Goal: Check status: Check status

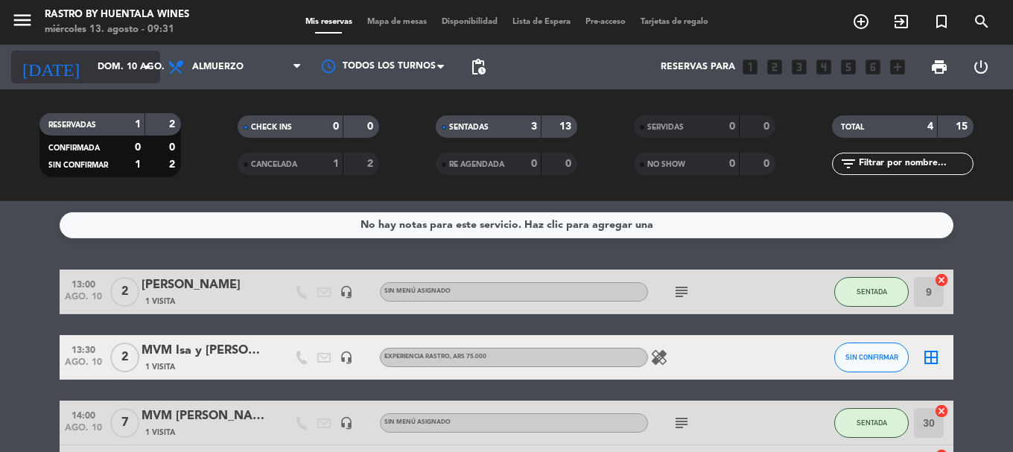
click at [136, 66] on input "dom. 10 ago." at bounding box center [153, 66] width 126 height 25
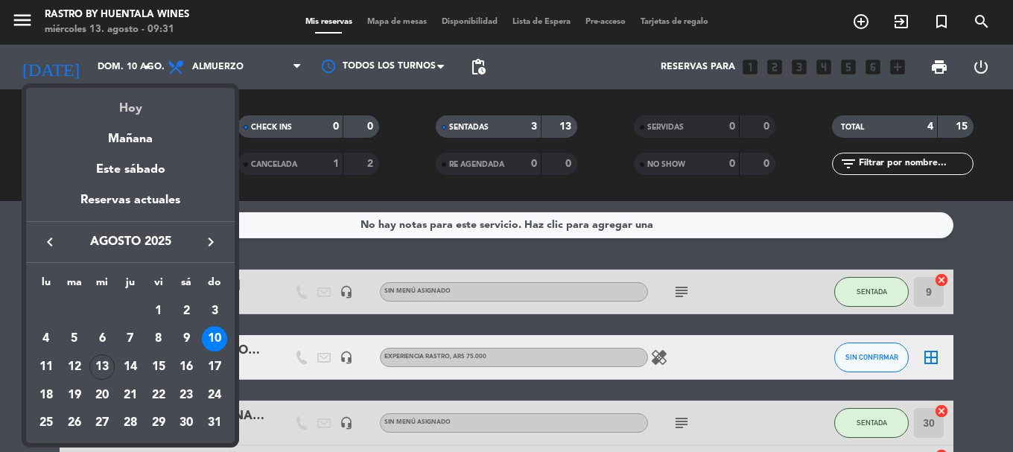
click at [146, 98] on div "Hoy" at bounding box center [130, 103] width 209 height 31
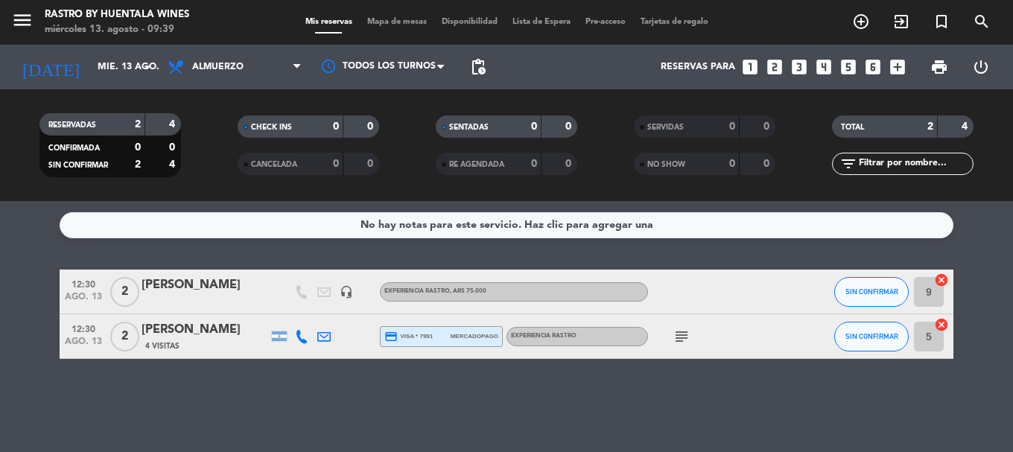
click at [246, 287] on div "[PERSON_NAME]" at bounding box center [205, 285] width 127 height 19
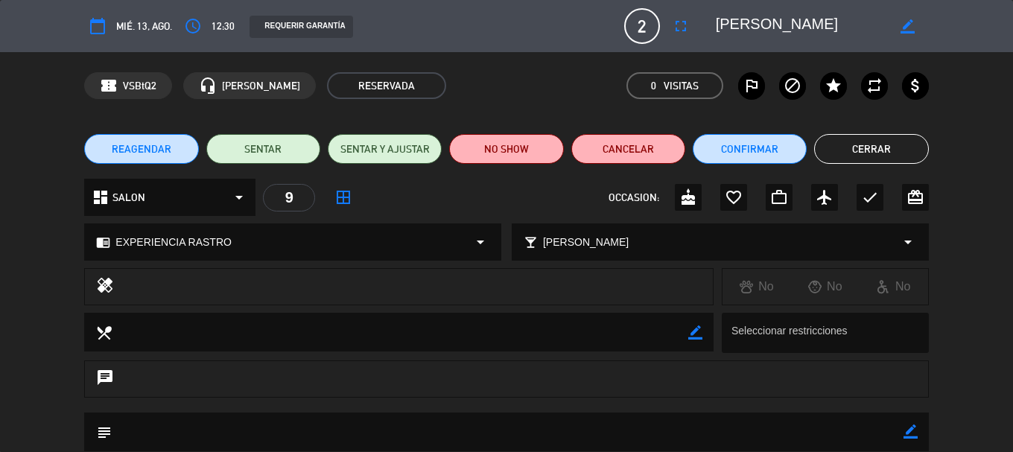
click at [883, 159] on button "Cerrar" at bounding box center [871, 149] width 114 height 30
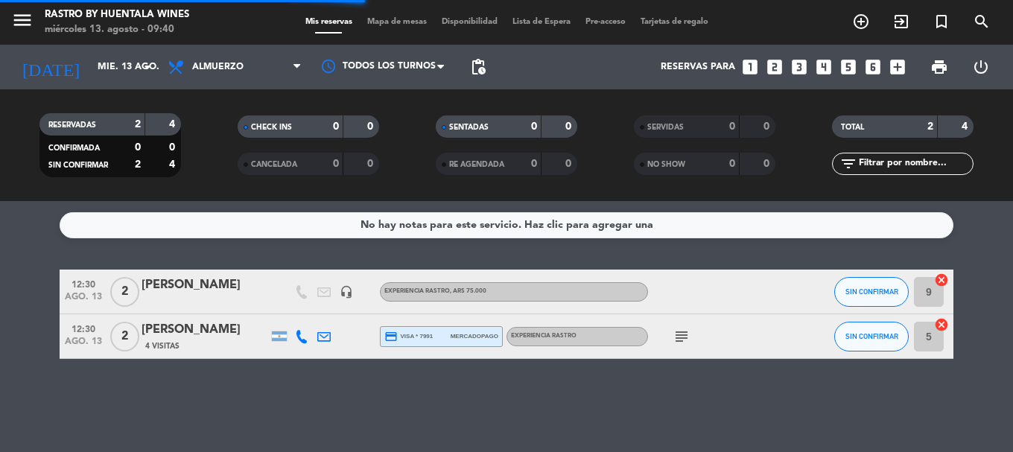
click at [229, 329] on div "[PERSON_NAME]" at bounding box center [205, 329] width 127 height 19
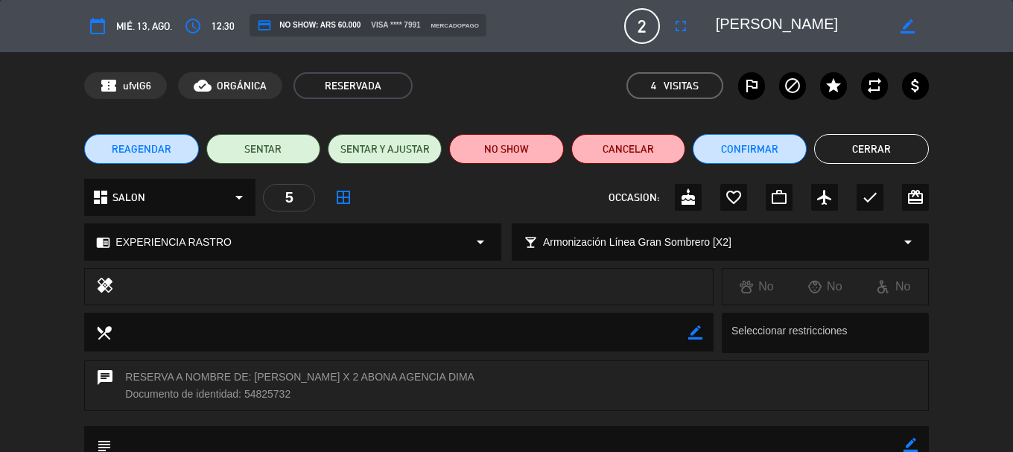
click at [839, 142] on button "Cerrar" at bounding box center [871, 149] width 114 height 30
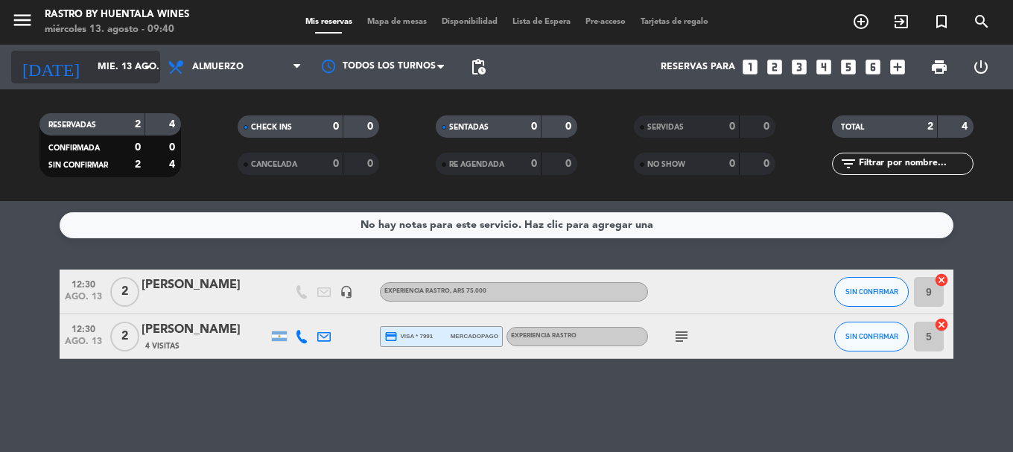
click at [136, 56] on input "mié. 13 ago." at bounding box center [153, 66] width 126 height 25
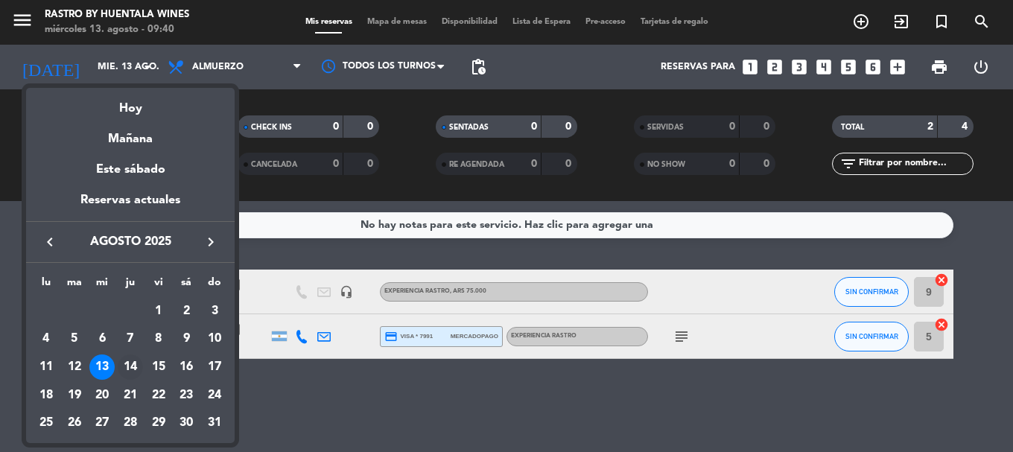
click at [130, 361] on div "14" at bounding box center [130, 367] width 25 height 25
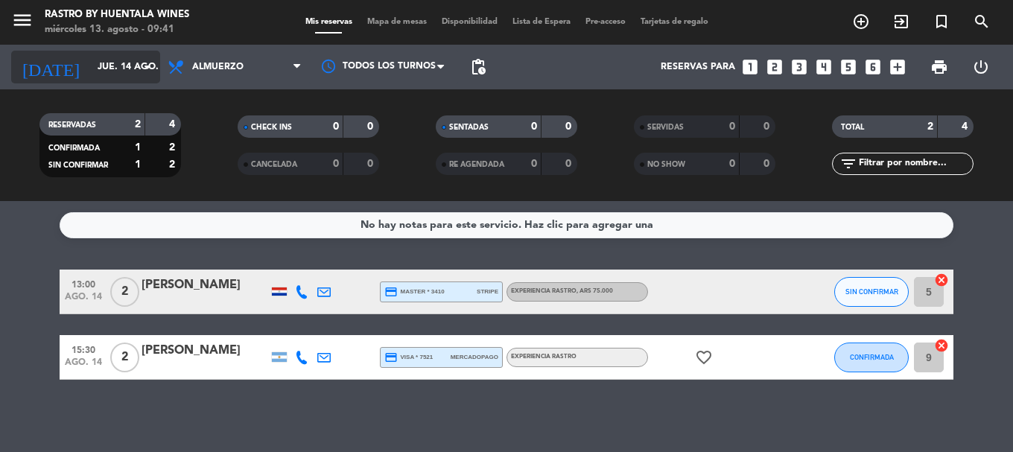
click at [106, 60] on input "jue. 14 ago." at bounding box center [153, 66] width 126 height 25
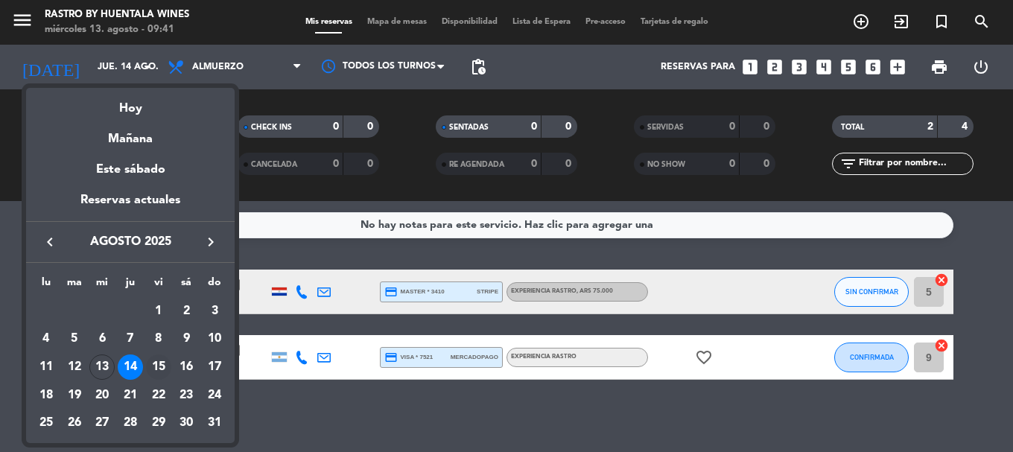
click at [167, 362] on div "15" at bounding box center [158, 367] width 25 height 25
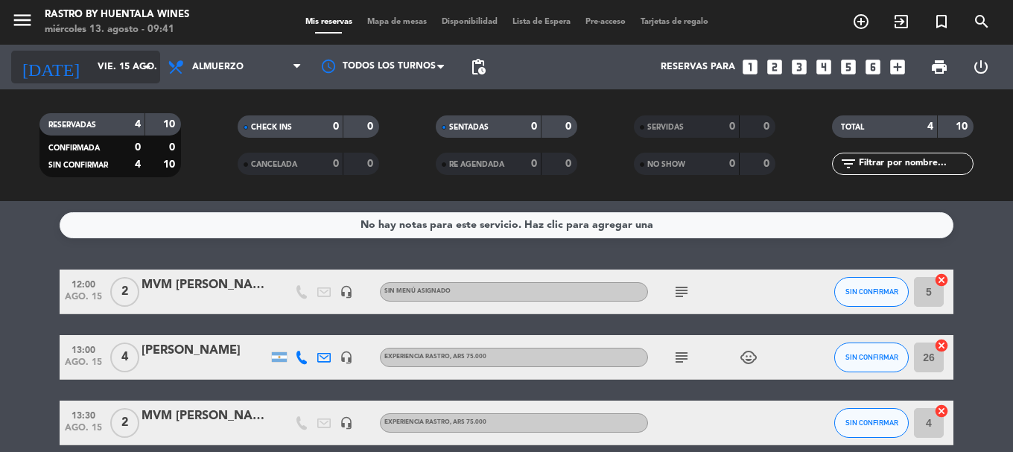
click at [142, 65] on icon "arrow_drop_down" at bounding box center [148, 67] width 18 height 18
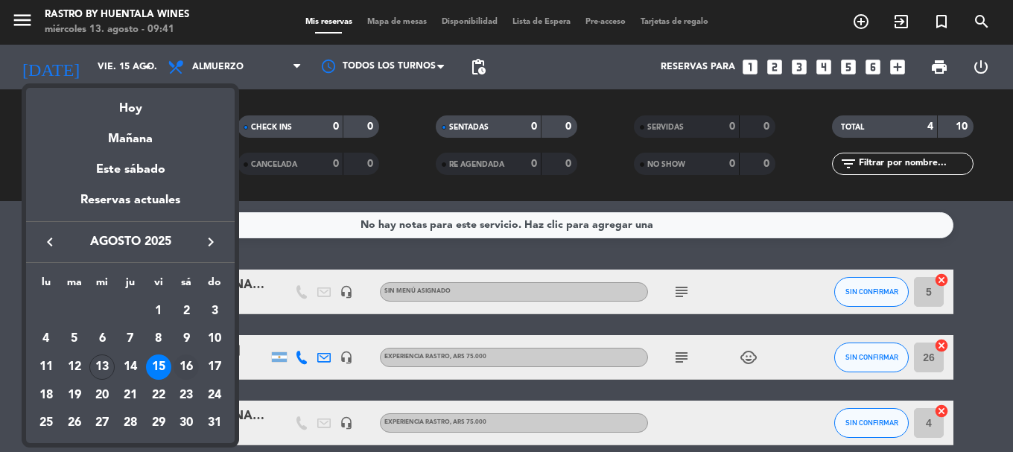
click at [189, 369] on div "16" at bounding box center [186, 367] width 25 height 25
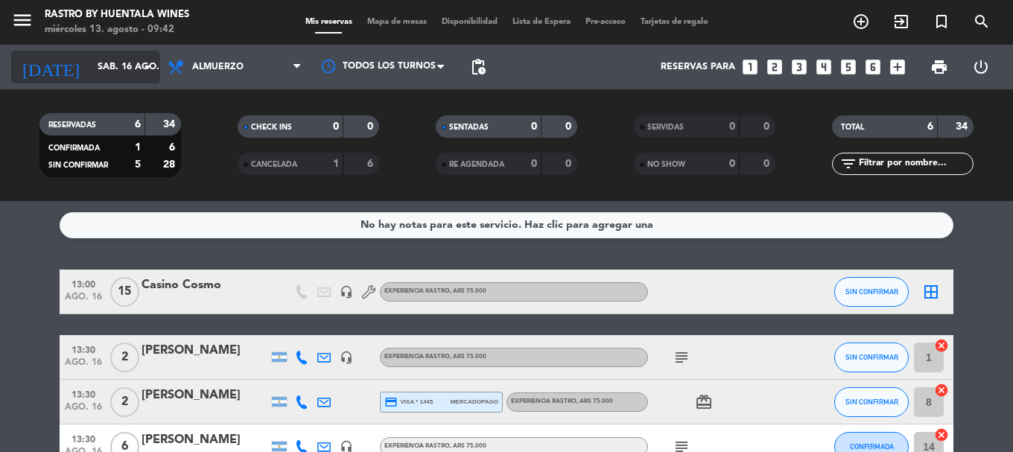
click at [98, 75] on input "sáb. 16 ago." at bounding box center [153, 66] width 126 height 25
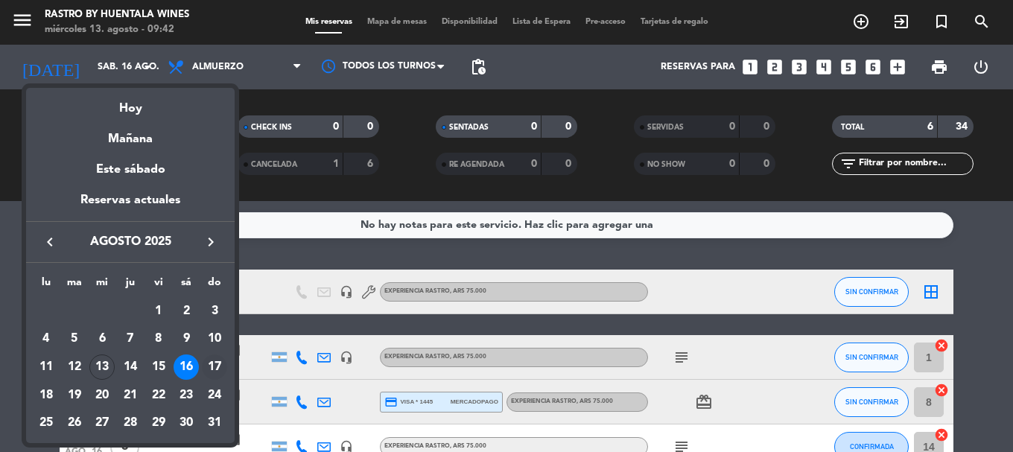
click at [215, 369] on div "17" at bounding box center [214, 367] width 25 height 25
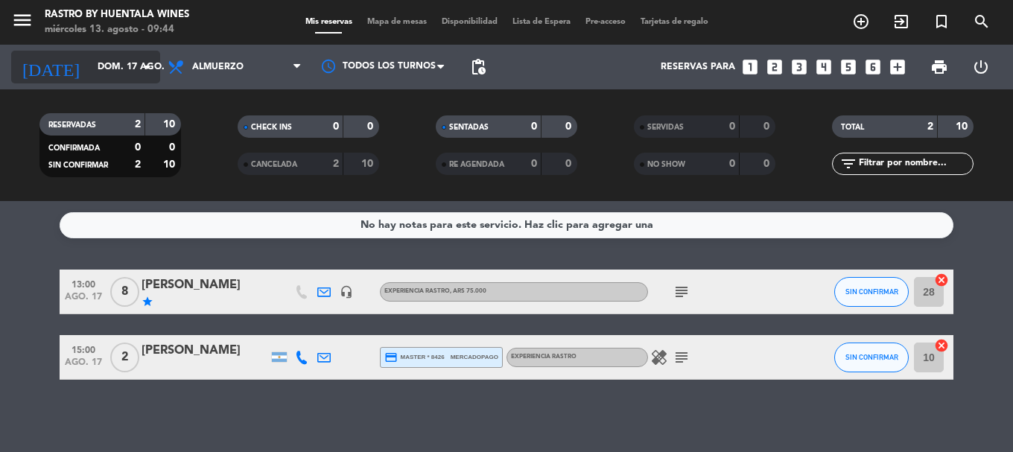
click at [103, 64] on input "dom. 17 ago." at bounding box center [153, 66] width 126 height 25
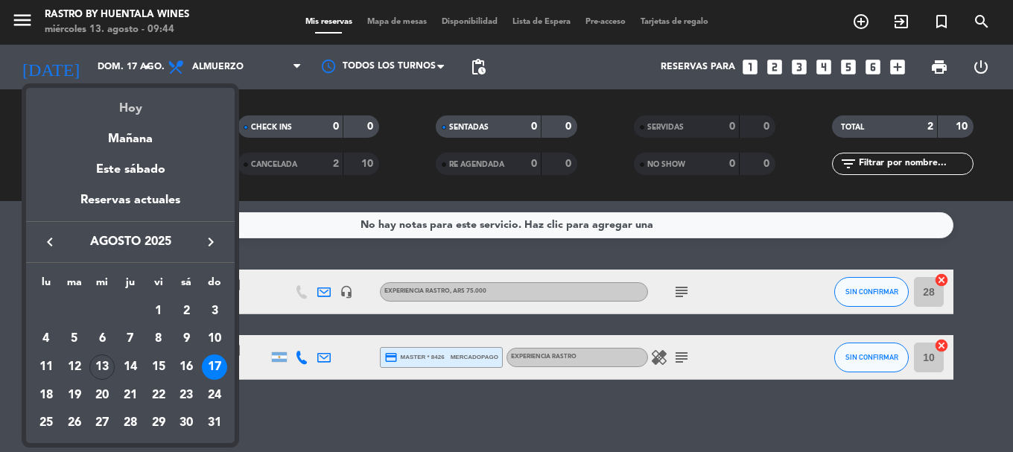
click at [115, 110] on div "Hoy" at bounding box center [130, 103] width 209 height 31
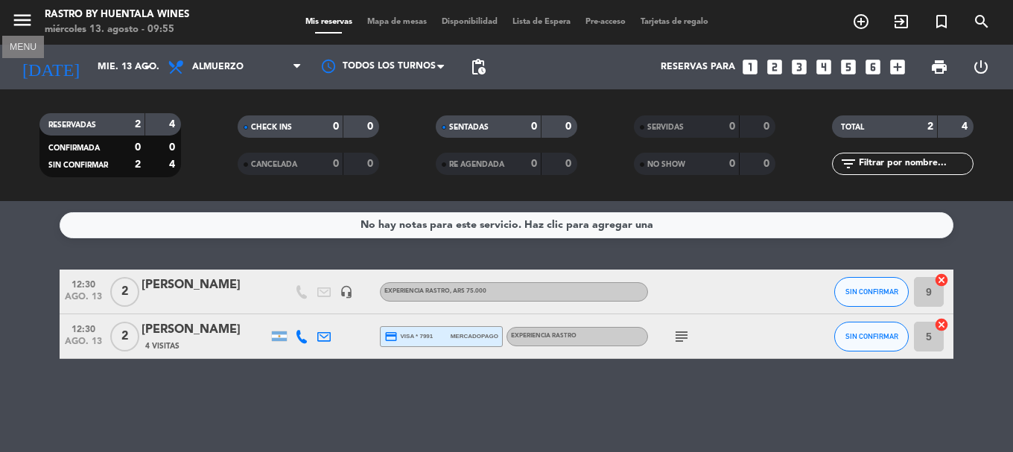
click at [19, 26] on icon "menu" at bounding box center [22, 20] width 22 height 22
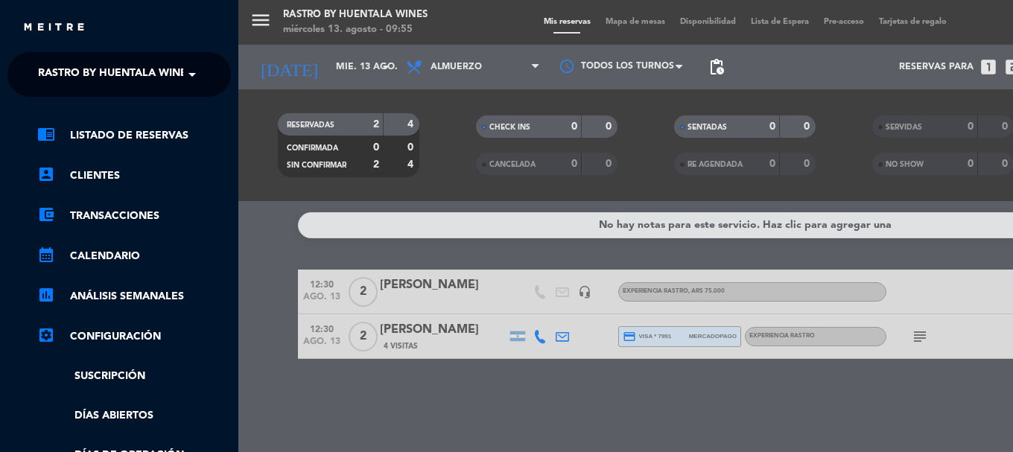
click at [48, 64] on span "Rastro by Huentala Wines" at bounding box center [115, 74] width 155 height 31
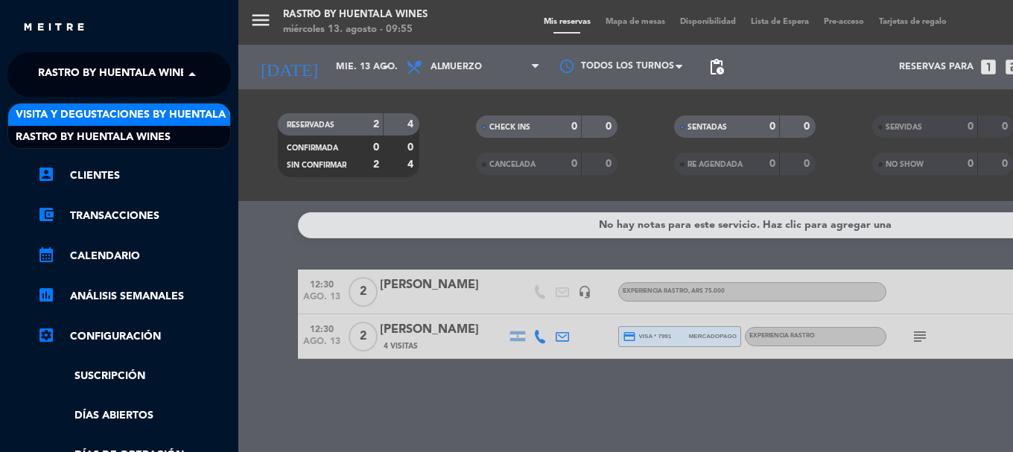
click at [88, 121] on span "Visita y Degustaciones by Huentala Wines" at bounding box center [139, 115] width 247 height 17
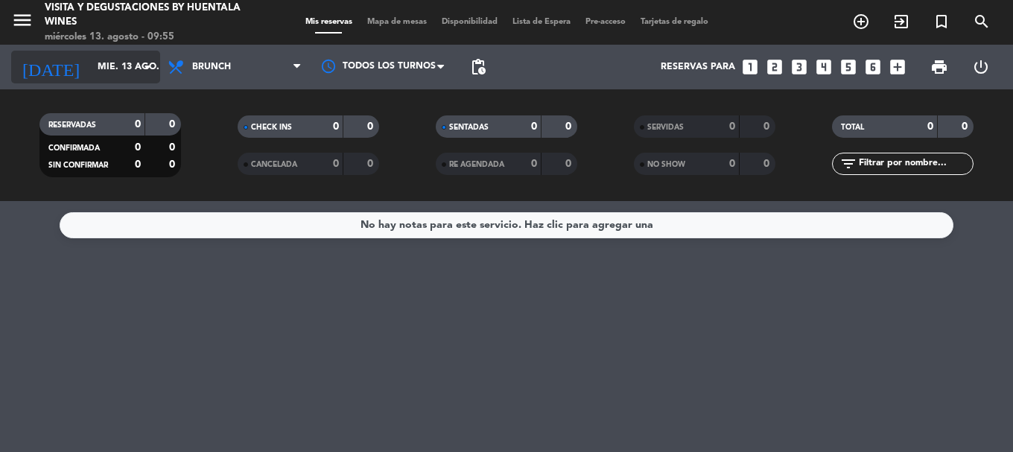
click at [101, 63] on input "mié. 13 ago." at bounding box center [153, 66] width 126 height 25
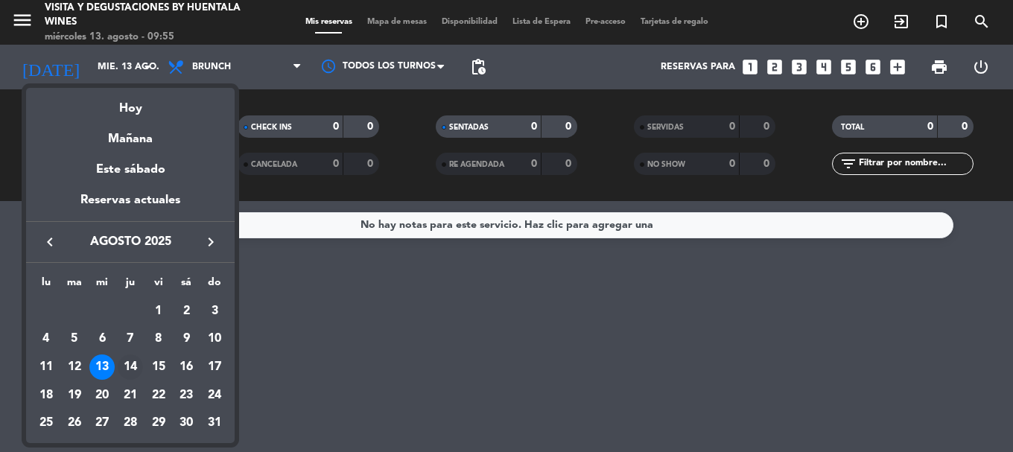
click at [137, 363] on div "14" at bounding box center [130, 367] width 25 height 25
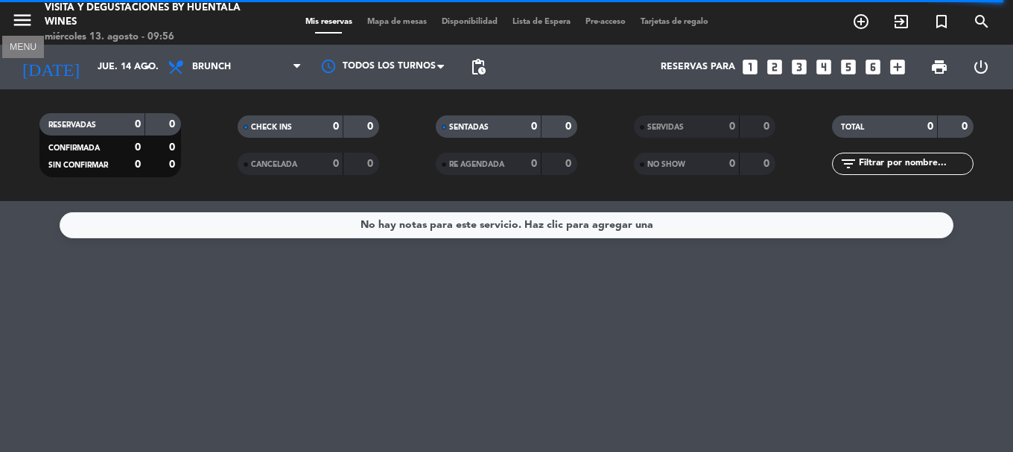
click at [31, 33] on button "menu" at bounding box center [22, 23] width 22 height 28
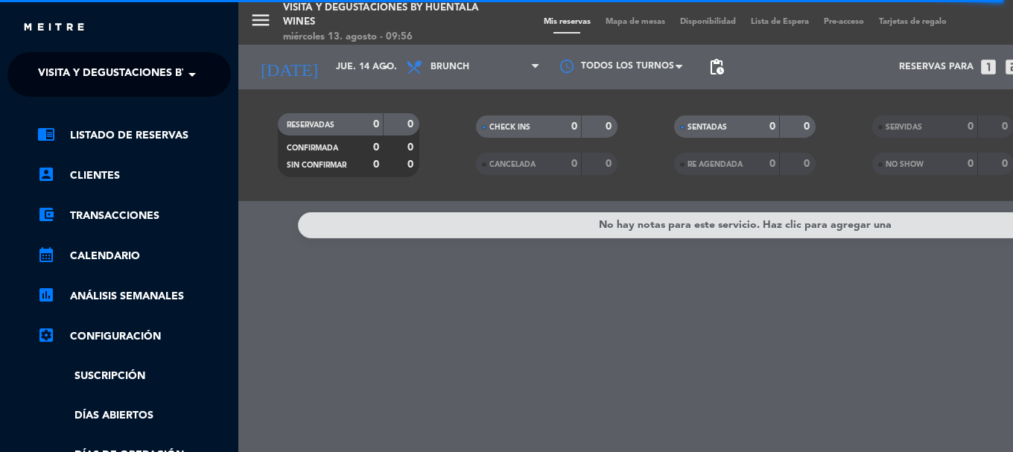
click at [31, 68] on input "text" at bounding box center [121, 75] width 182 height 33
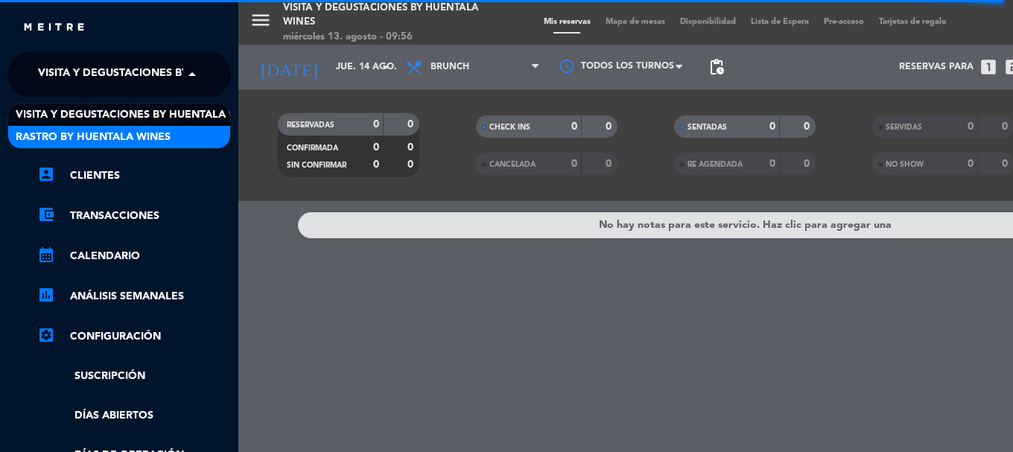
click at [48, 137] on span "Rastro by Huentala Wines" at bounding box center [93, 137] width 155 height 17
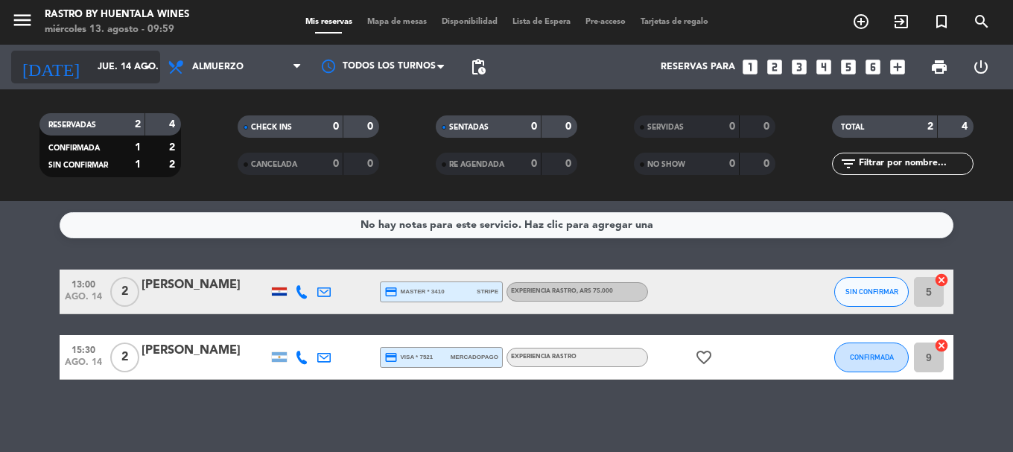
click at [95, 63] on input "jue. 14 ago." at bounding box center [153, 66] width 126 height 25
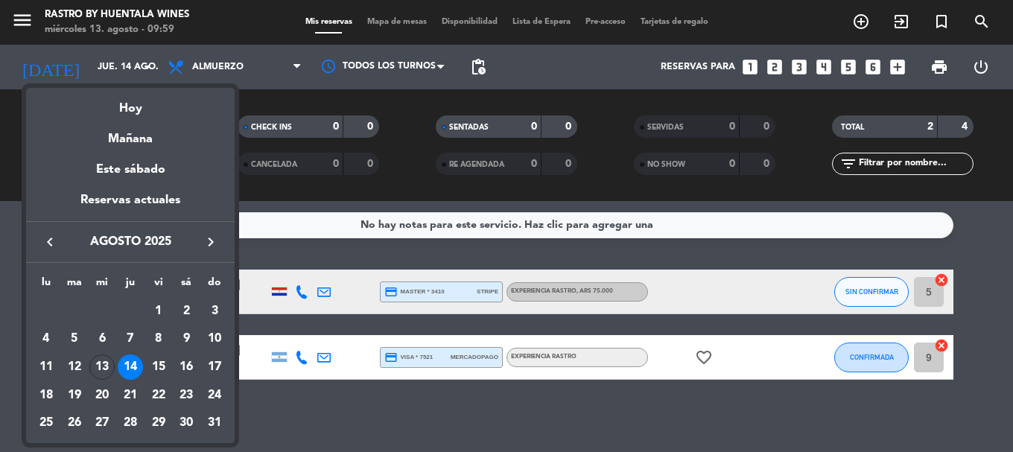
click at [289, 240] on div at bounding box center [506, 226] width 1013 height 452
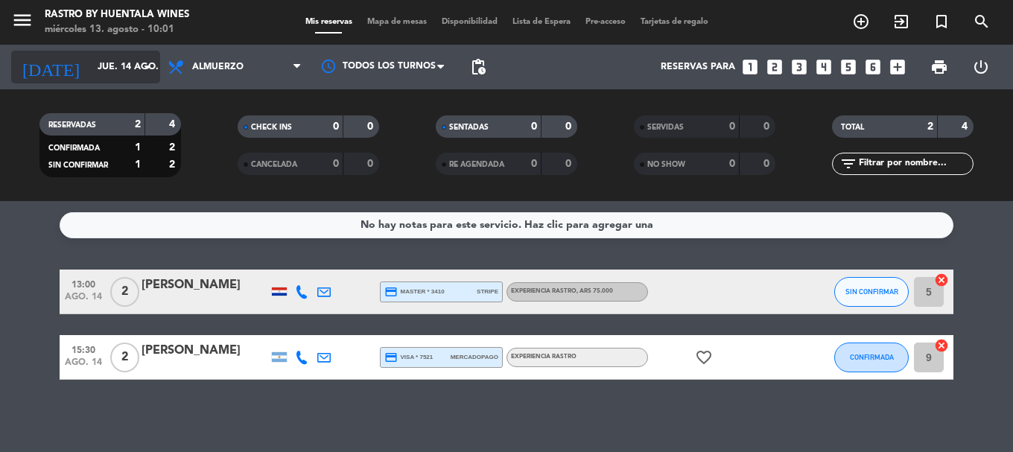
click at [36, 60] on icon "[DATE]" at bounding box center [50, 67] width 79 height 33
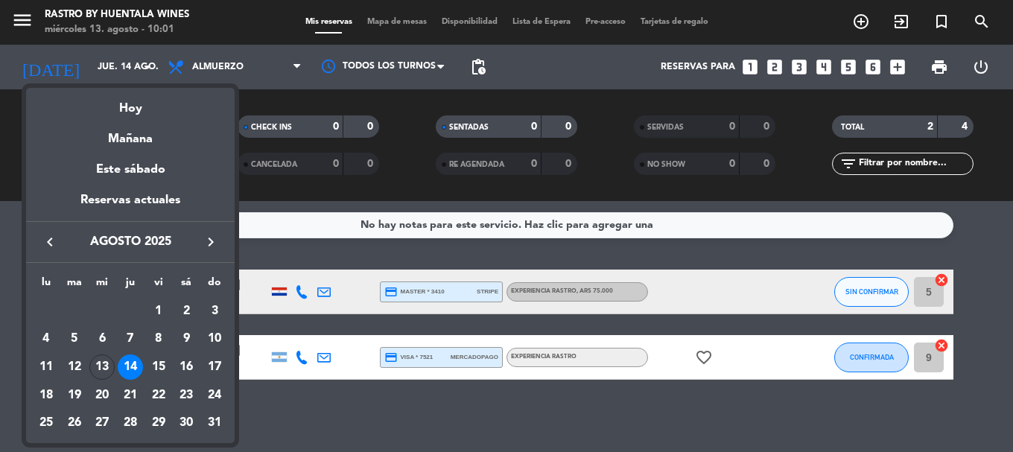
drag, startPoint x: 99, startPoint y: 368, endPoint x: 104, endPoint y: 361, distance: 8.5
click at [101, 367] on div "13" at bounding box center [101, 367] width 25 height 25
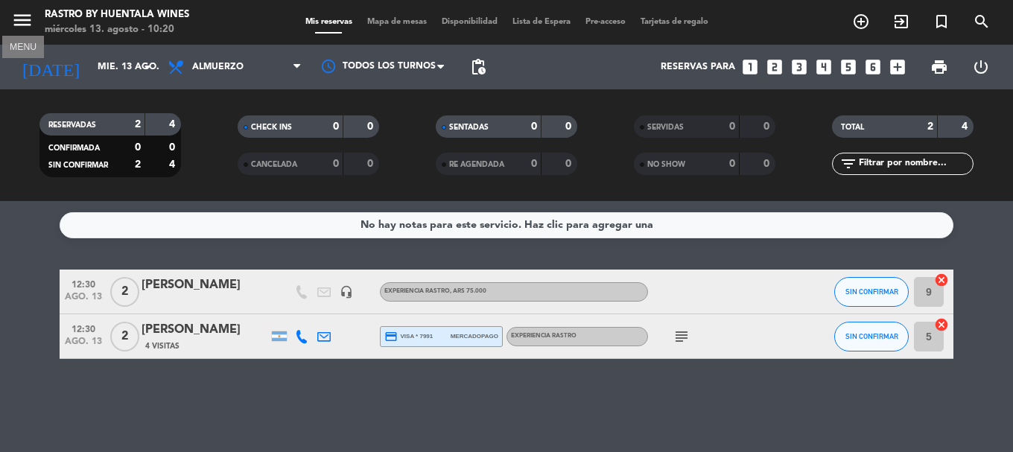
click at [16, 19] on icon "menu" at bounding box center [22, 20] width 22 height 22
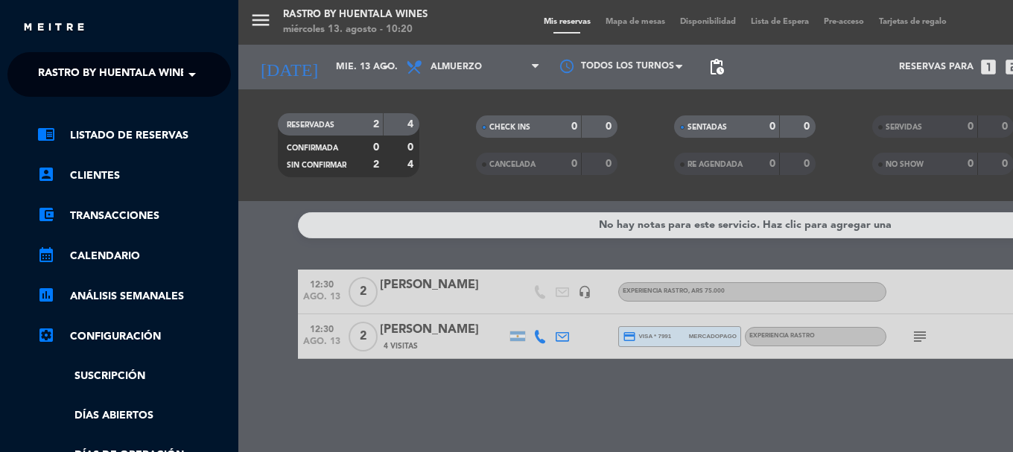
click at [69, 66] on span "Rastro by Huentala Wines" at bounding box center [115, 74] width 155 height 31
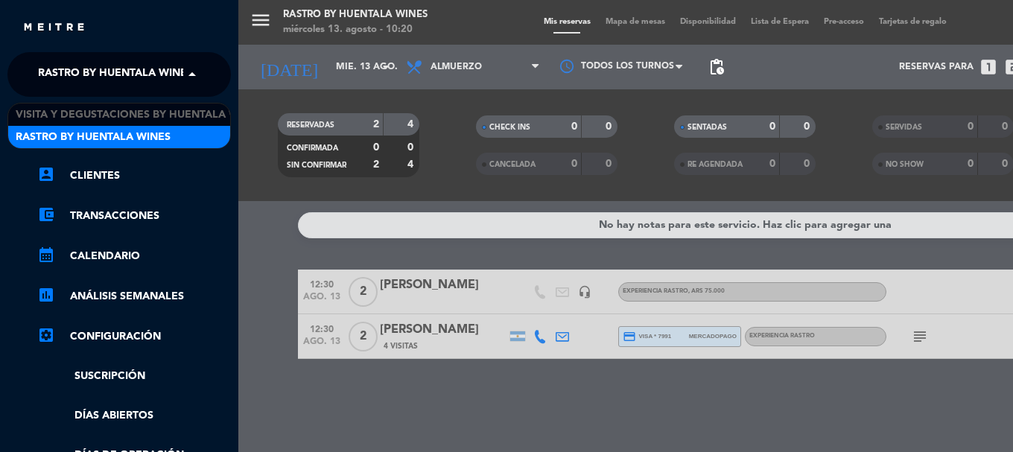
click at [98, 135] on span "Rastro by Huentala Wines" at bounding box center [93, 137] width 155 height 17
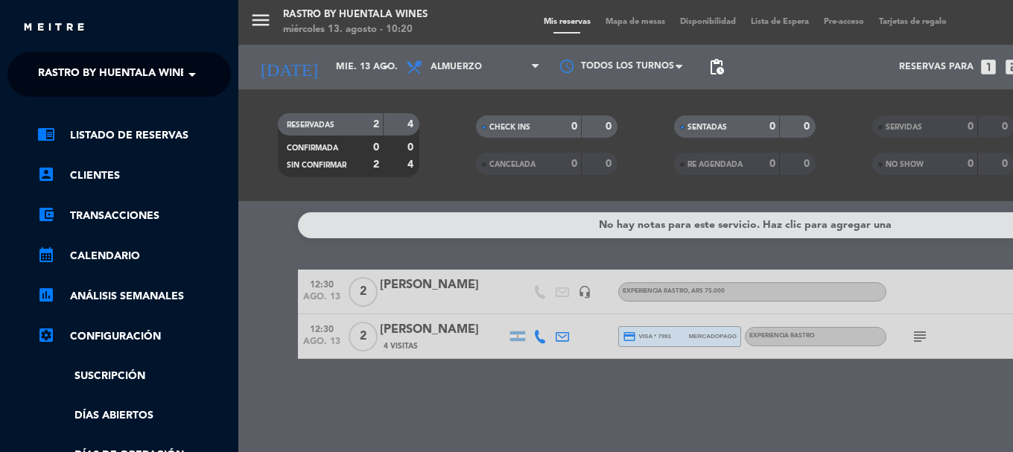
click at [97, 87] on span "Rastro by Huentala Wines" at bounding box center [115, 74] width 155 height 31
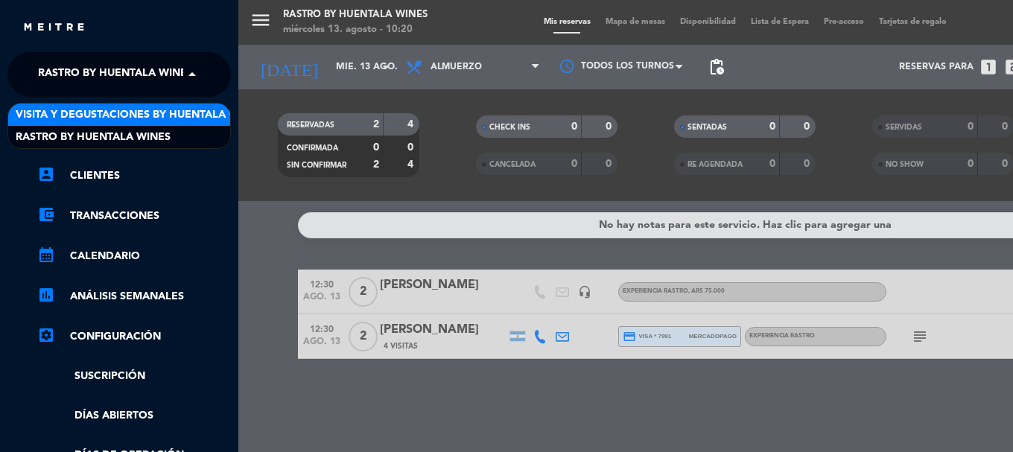
click at [99, 107] on span "Visita y Degustaciones by Huentala Wines" at bounding box center [139, 115] width 247 height 17
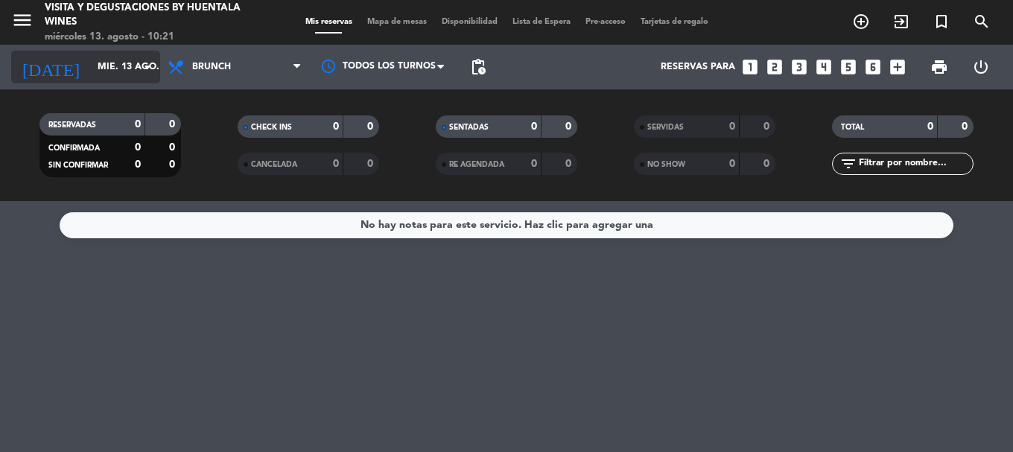
click at [130, 77] on input "mié. 13 ago." at bounding box center [153, 66] width 126 height 25
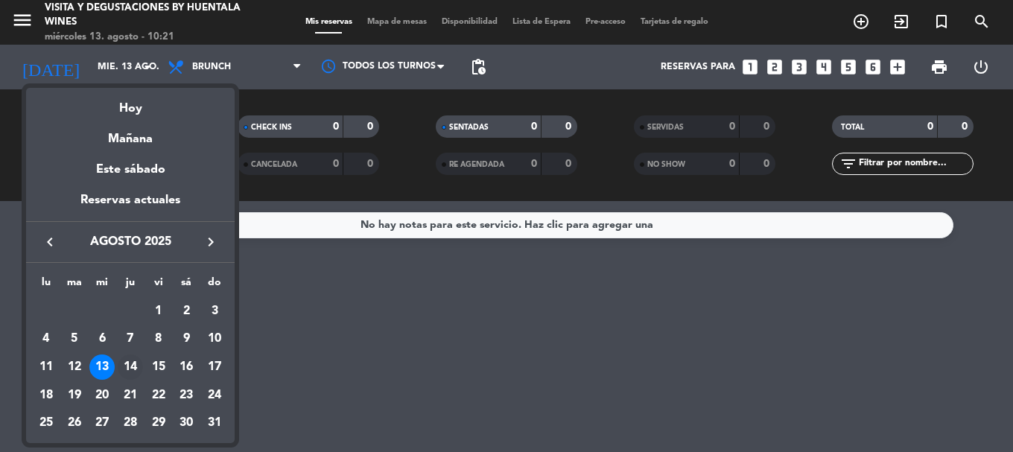
click at [124, 370] on div "14" at bounding box center [130, 367] width 25 height 25
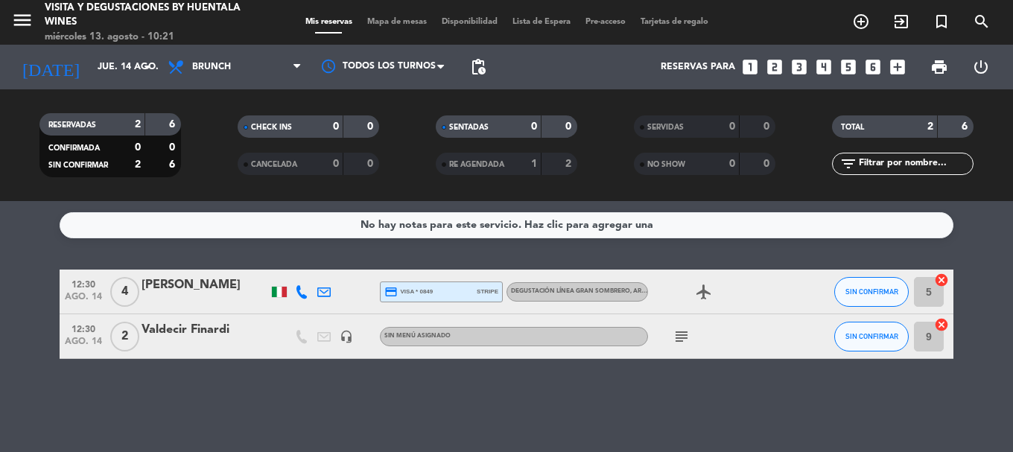
click at [195, 284] on div "[PERSON_NAME]" at bounding box center [205, 285] width 127 height 19
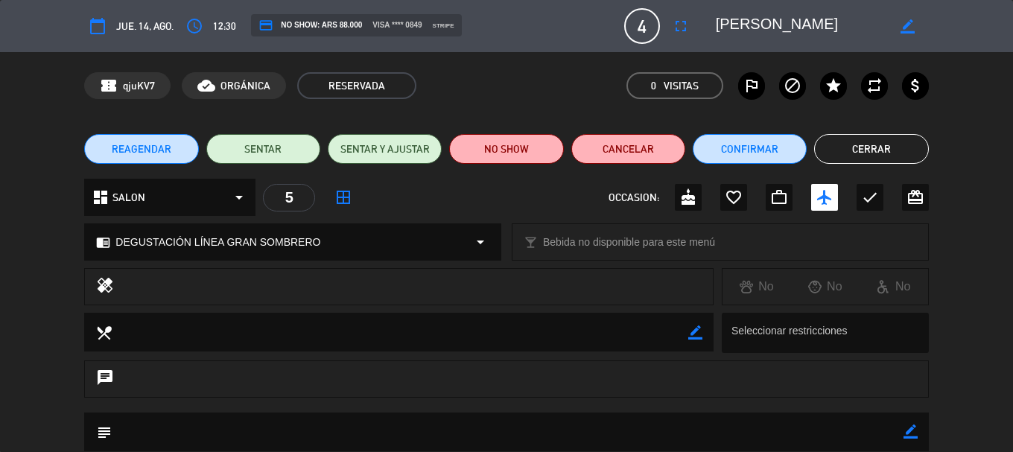
click at [845, 160] on button "Cerrar" at bounding box center [871, 149] width 114 height 30
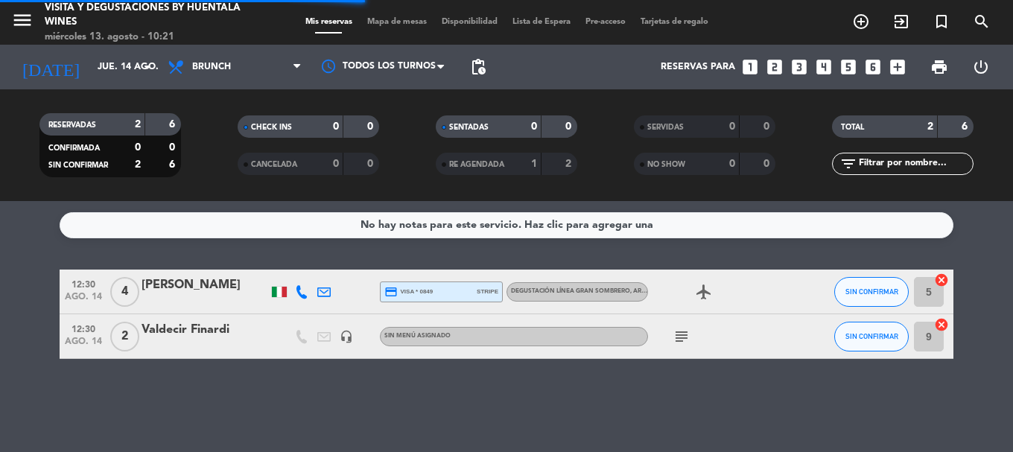
click at [224, 336] on div "Valdecir Finardi" at bounding box center [205, 329] width 127 height 19
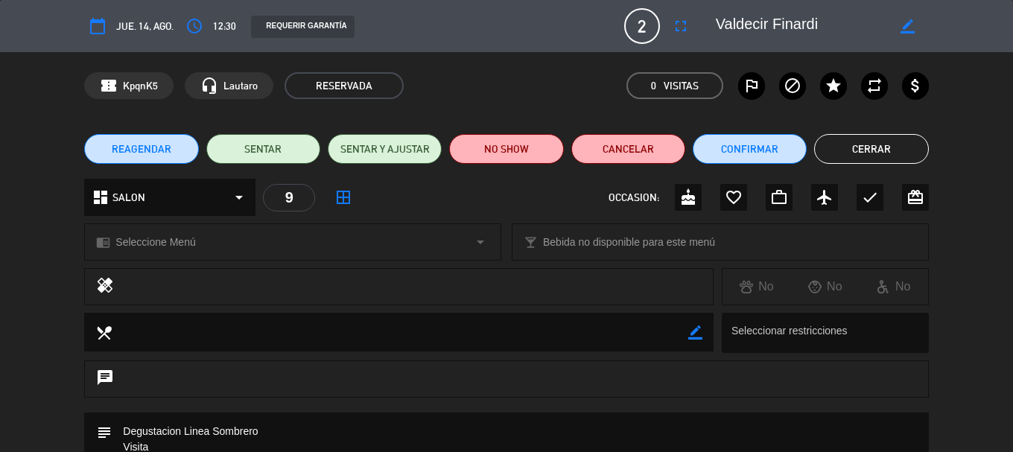
click at [860, 150] on button "Cerrar" at bounding box center [871, 149] width 114 height 30
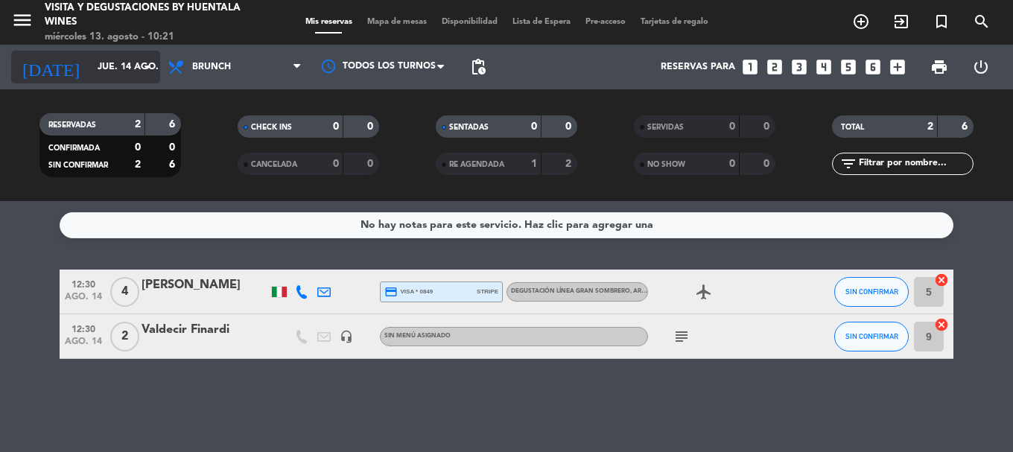
click at [41, 66] on icon "[DATE]" at bounding box center [50, 67] width 79 height 33
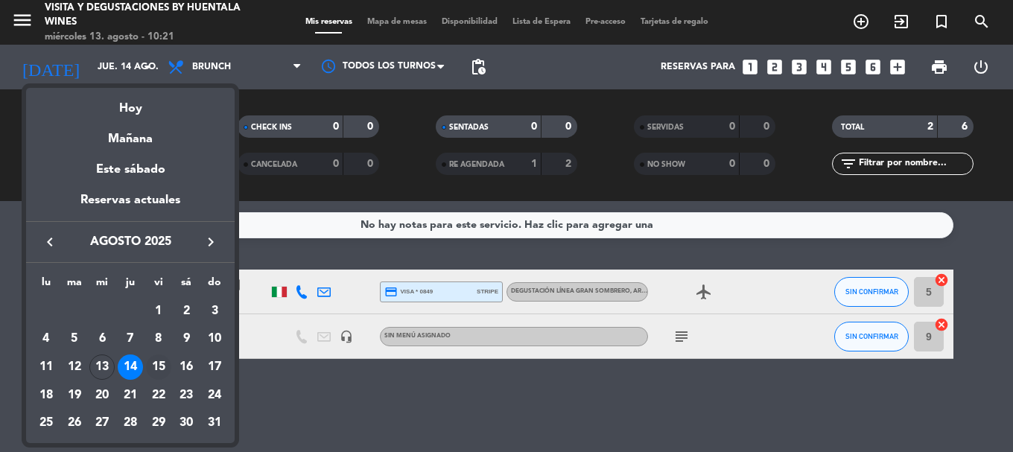
click at [153, 364] on div "15" at bounding box center [158, 367] width 25 height 25
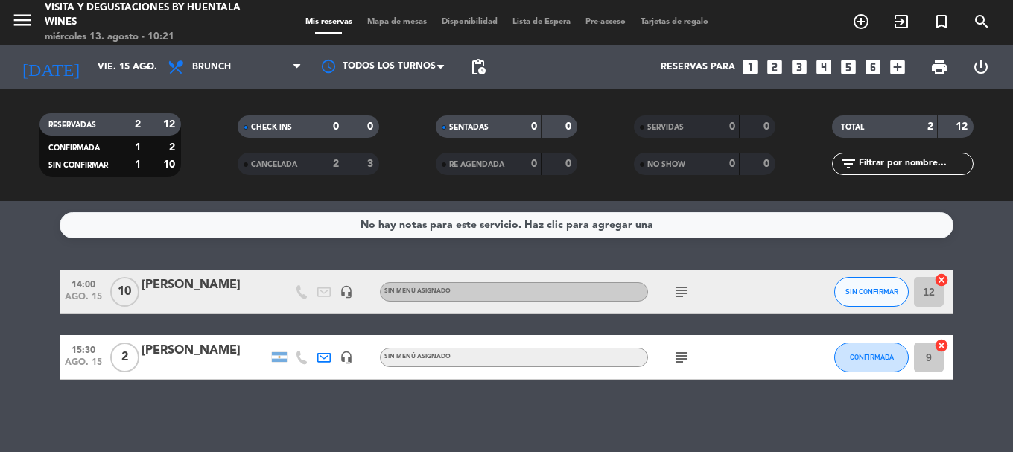
click at [183, 363] on div at bounding box center [205, 367] width 127 height 12
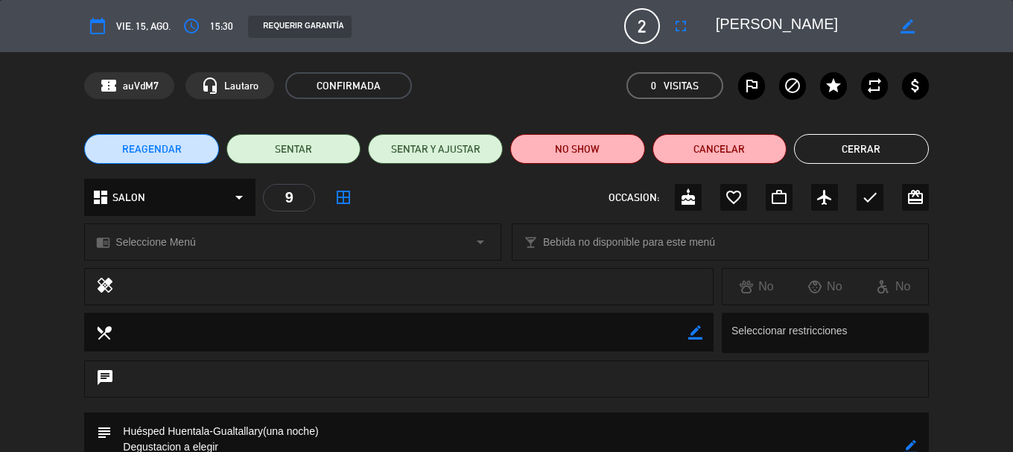
click at [853, 145] on button "Cerrar" at bounding box center [861, 149] width 135 height 30
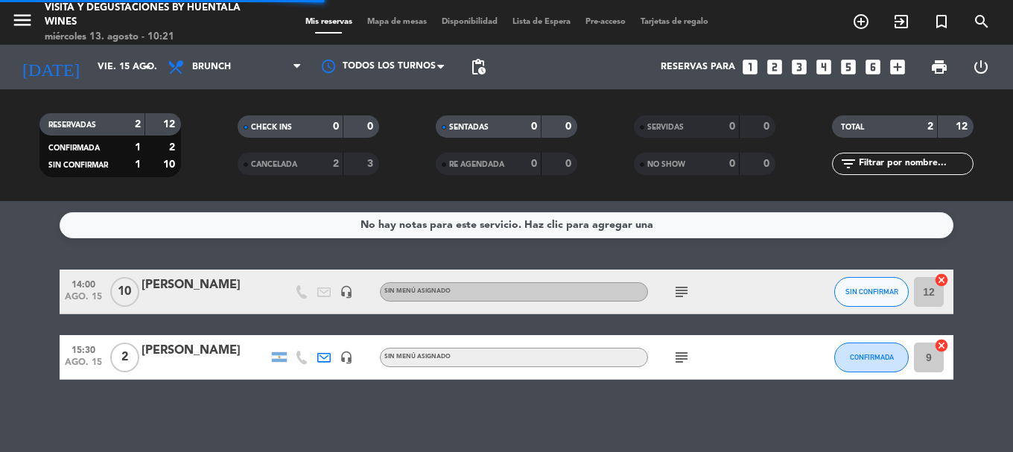
click at [186, 288] on div "[PERSON_NAME]" at bounding box center [205, 285] width 127 height 19
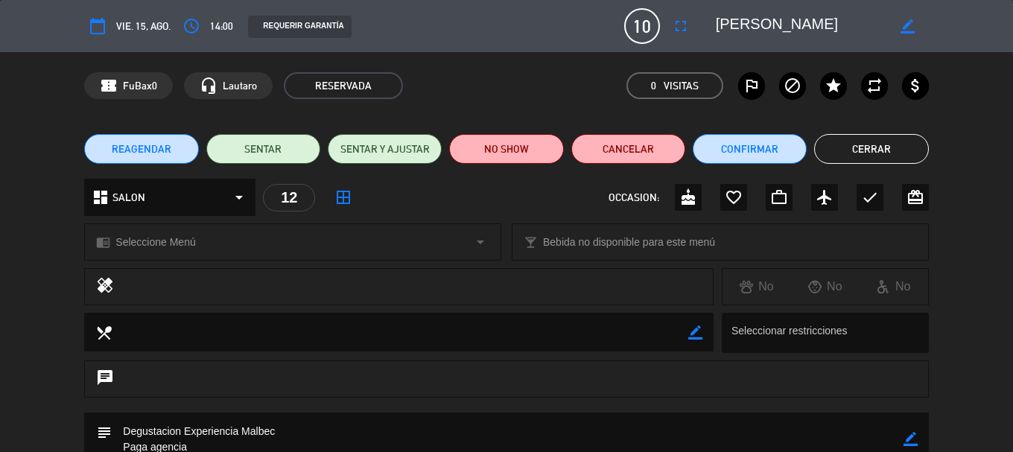
click at [862, 159] on button "Cerrar" at bounding box center [871, 149] width 114 height 30
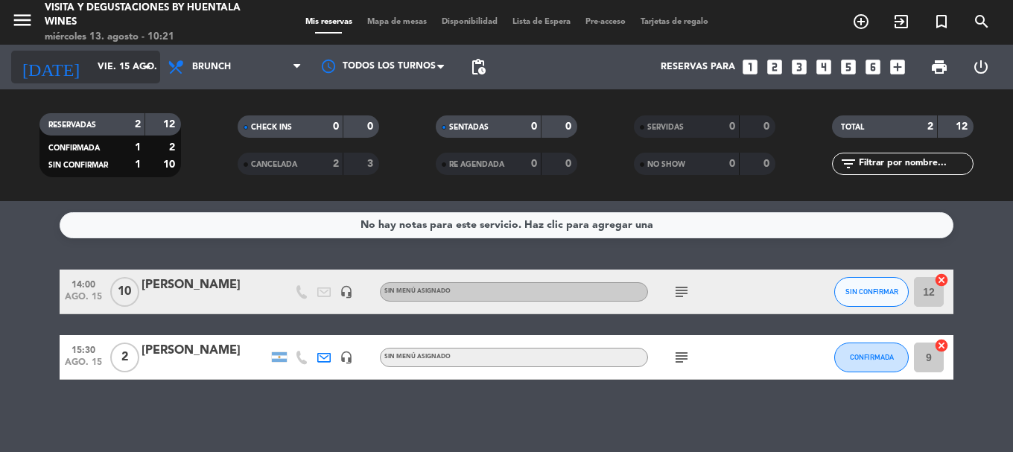
click at [104, 75] on input "vie. 15 ago." at bounding box center [153, 66] width 126 height 25
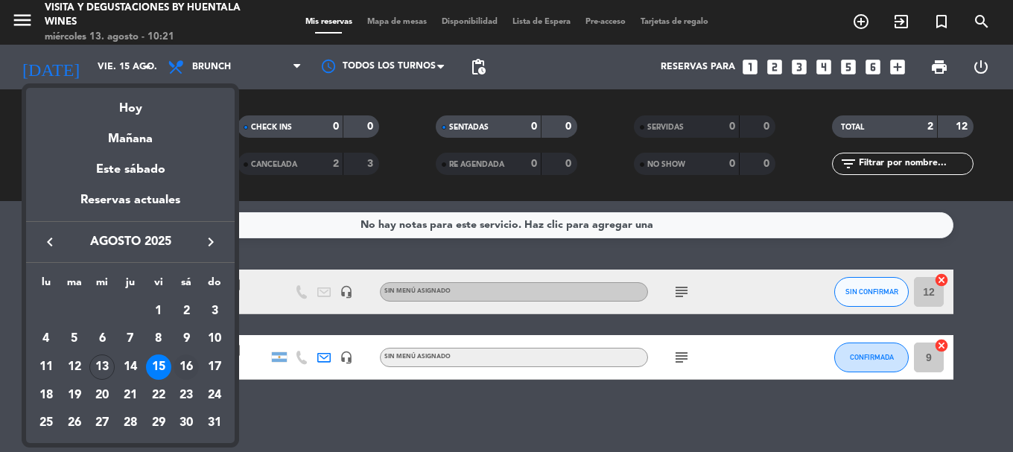
click at [180, 364] on div "16" at bounding box center [186, 367] width 25 height 25
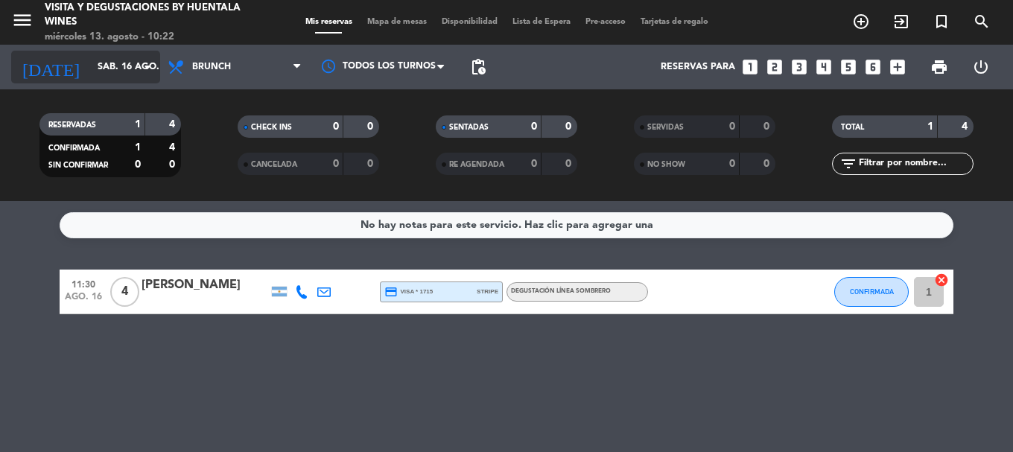
click at [135, 75] on input "sáb. 16 ago." at bounding box center [153, 66] width 126 height 25
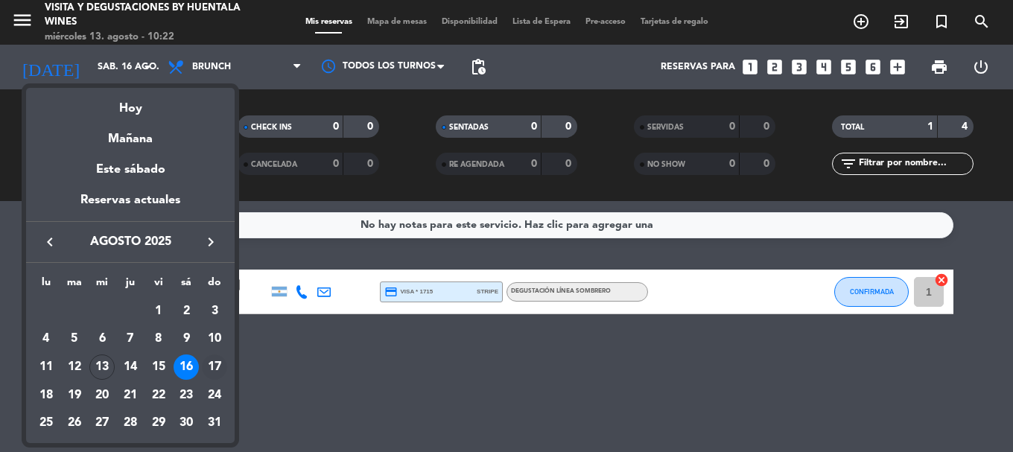
click at [211, 355] on div "17" at bounding box center [214, 367] width 25 height 25
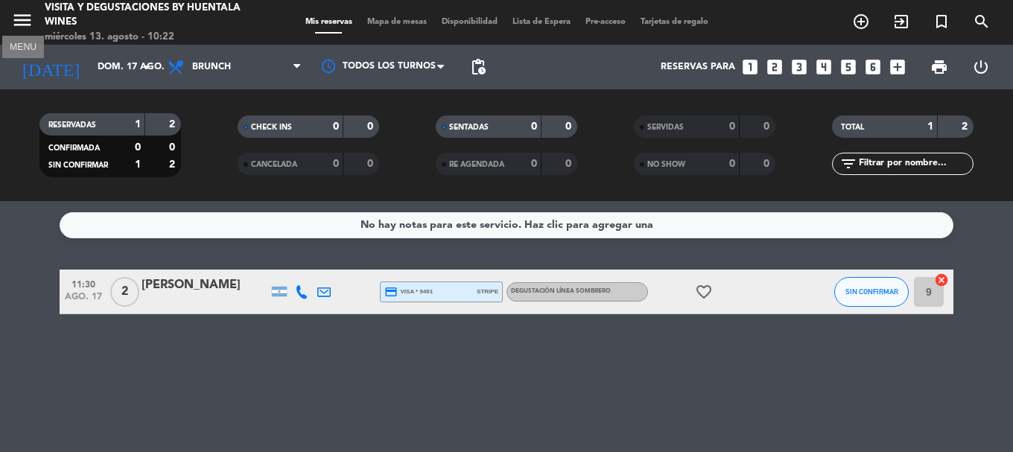
click at [33, 30] on icon "menu" at bounding box center [22, 20] width 22 height 22
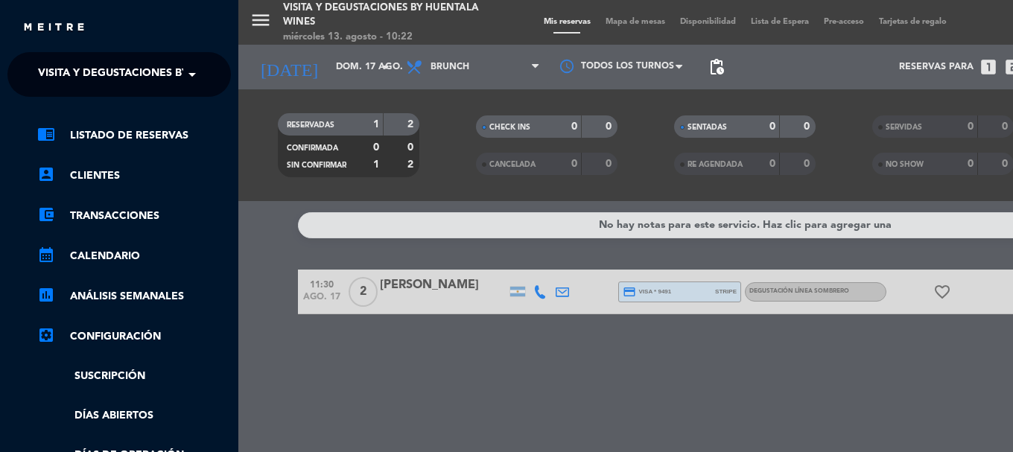
click at [57, 89] on span "Visita y Degustaciones by Huentala Wines" at bounding box center [161, 74] width 247 height 31
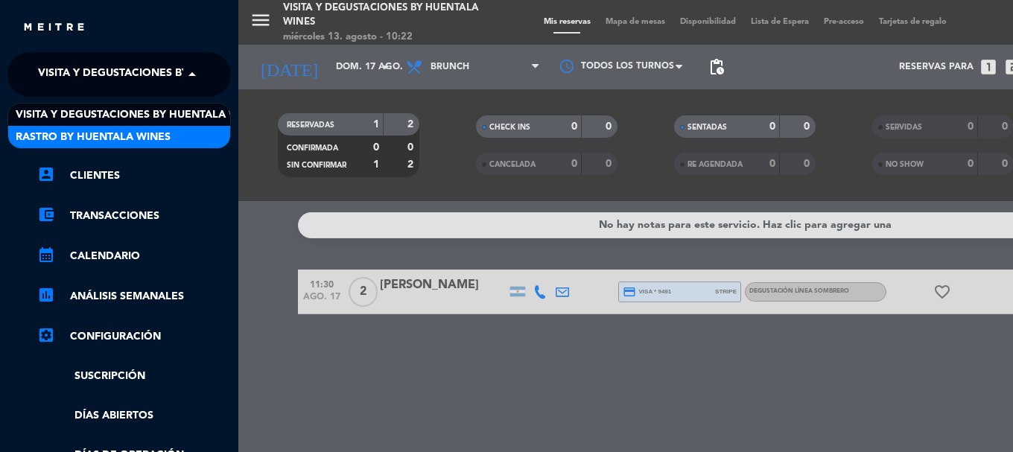
click at [98, 135] on span "Rastro by Huentala Wines" at bounding box center [93, 137] width 155 height 17
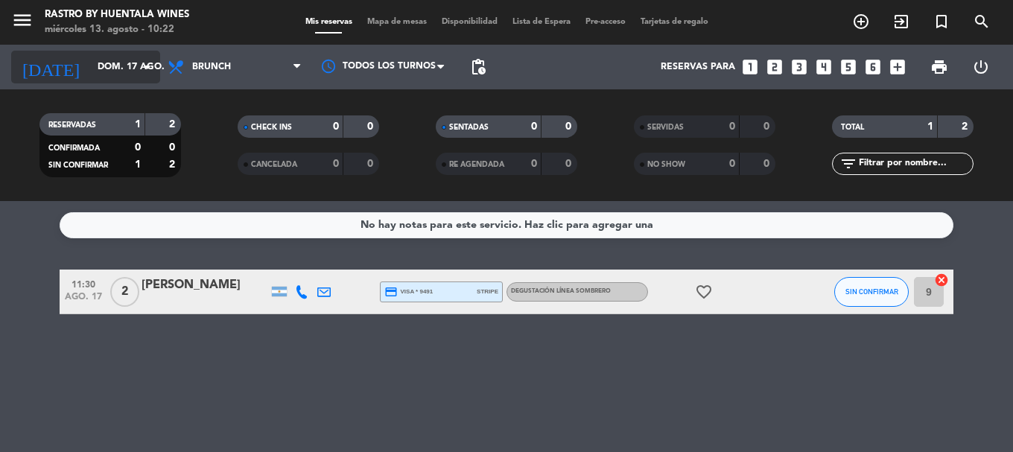
click at [136, 79] on input "dom. 17 ago." at bounding box center [153, 66] width 126 height 25
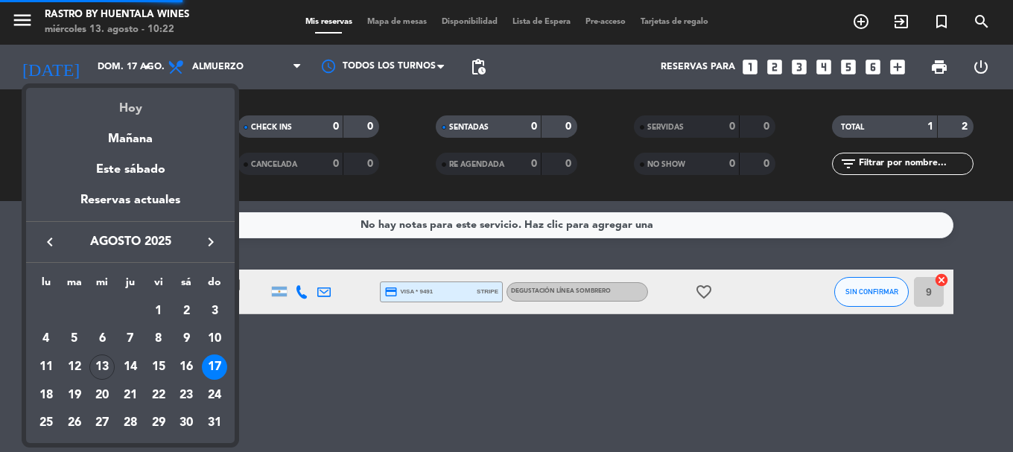
click at [136, 118] on div "Hoy" at bounding box center [130, 103] width 209 height 31
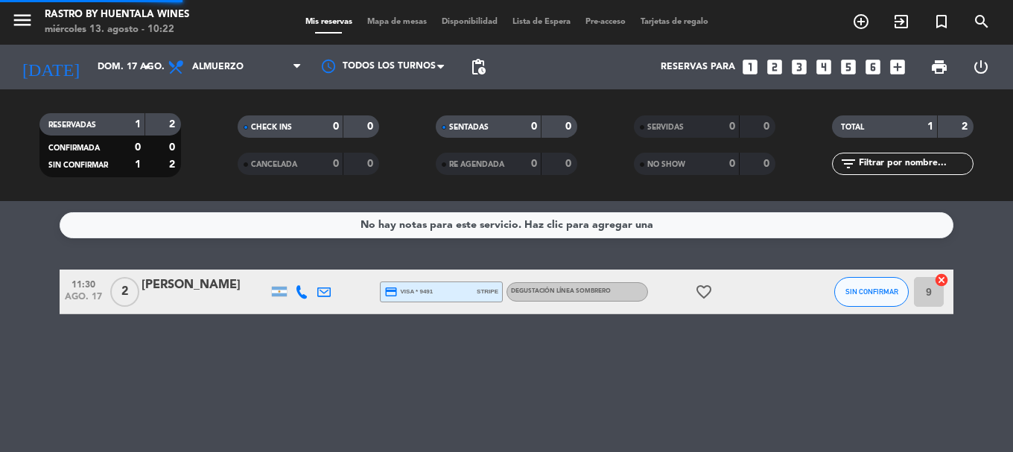
type input "mié. 13 ago."
